Goal: Task Accomplishment & Management: Manage account settings

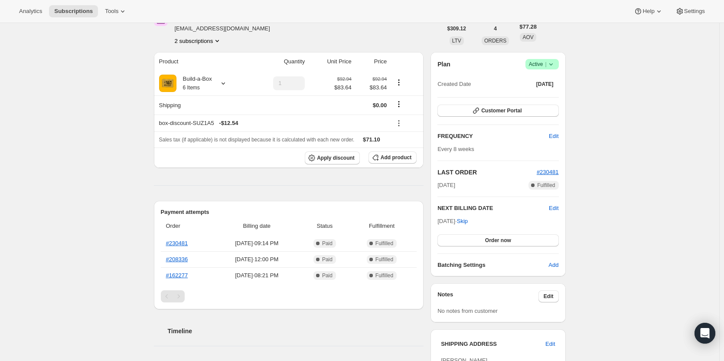
scroll to position [43, 0]
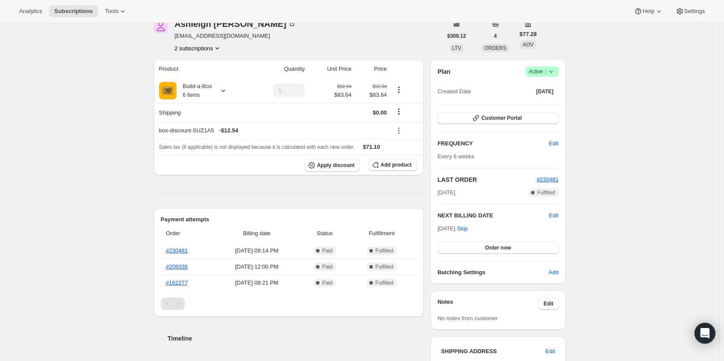
click at [201, 45] on button "2 subscriptions" at bounding box center [198, 48] width 47 height 9
click at [204, 75] on span "13380878611" at bounding box center [200, 79] width 60 height 9
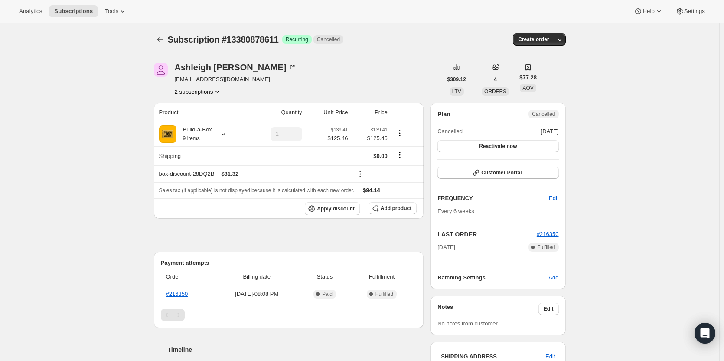
click at [197, 93] on button "2 subscriptions" at bounding box center [198, 91] width 47 height 9
click at [197, 104] on span "12391088403" at bounding box center [187, 107] width 35 height 6
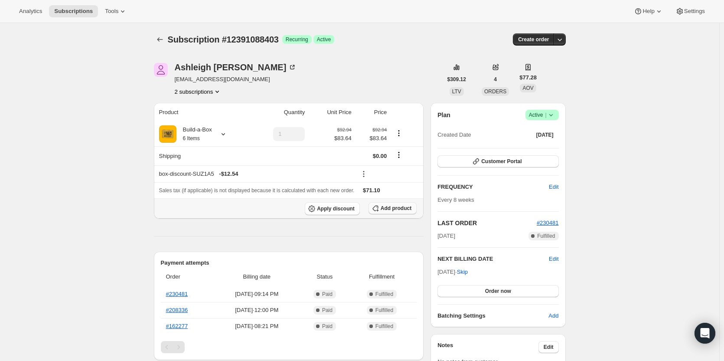
click at [377, 209] on icon "button" at bounding box center [375, 208] width 9 height 9
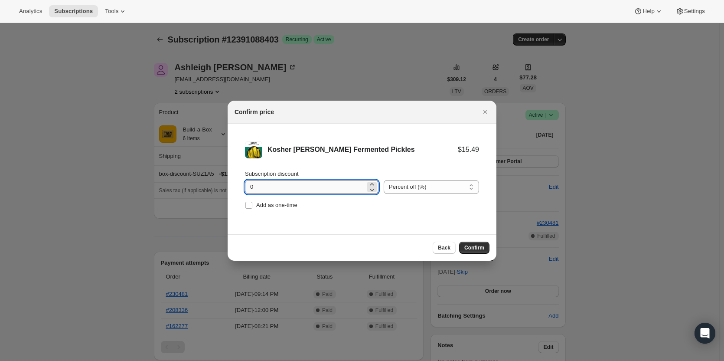
click at [270, 185] on input "0" at bounding box center [305, 187] width 120 height 14
type input "100"
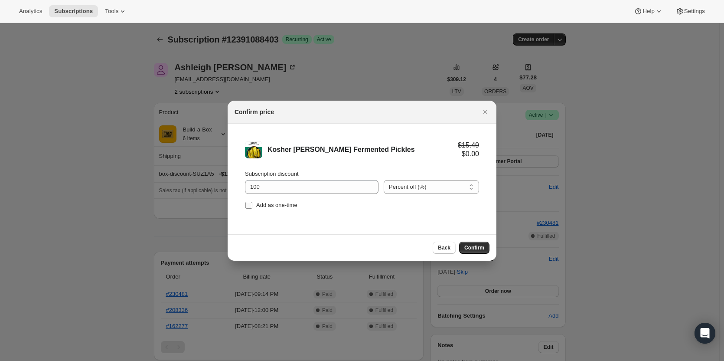
click at [278, 208] on span "Add as one-time" at bounding box center [276, 204] width 41 height 6
click at [252, 208] on input "Add as one-time" at bounding box center [248, 204] width 7 height 7
checkbox input "true"
click at [480, 241] on button "Confirm" at bounding box center [474, 247] width 30 height 12
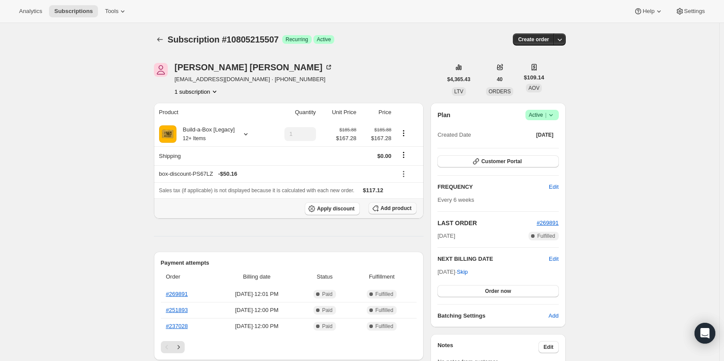
click at [397, 210] on span "Add product" at bounding box center [395, 208] width 31 height 7
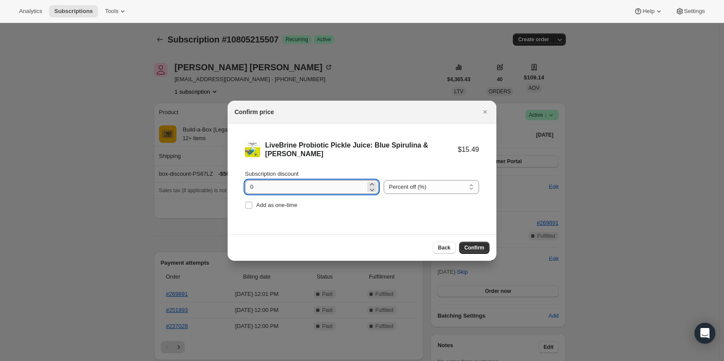
click at [276, 188] on input "0" at bounding box center [305, 187] width 120 height 14
type input "100"
click at [276, 200] on label "Add as one-time" at bounding box center [271, 205] width 52 height 12
click at [252, 201] on input "Add as one-time" at bounding box center [248, 204] width 7 height 7
checkbox input "true"
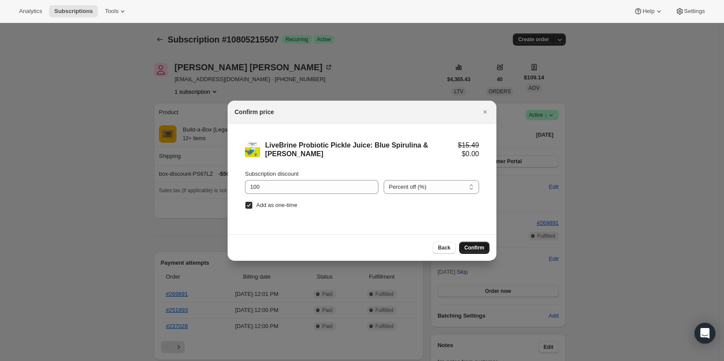
click at [474, 243] on button "Confirm" at bounding box center [474, 247] width 30 height 12
